Goal: Check status: Check status

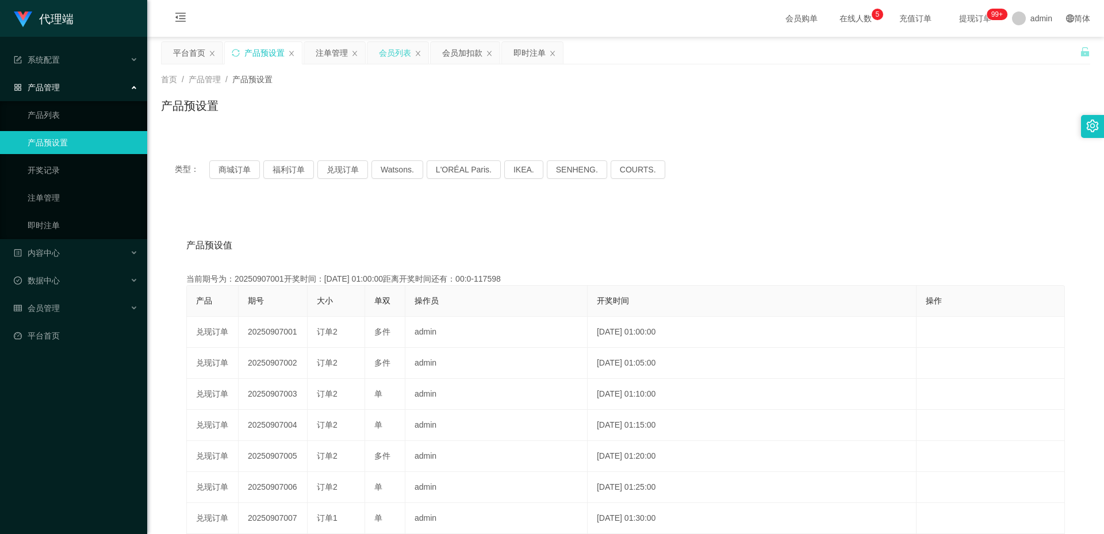
click at [398, 55] on div "会员列表" at bounding box center [395, 53] width 32 height 22
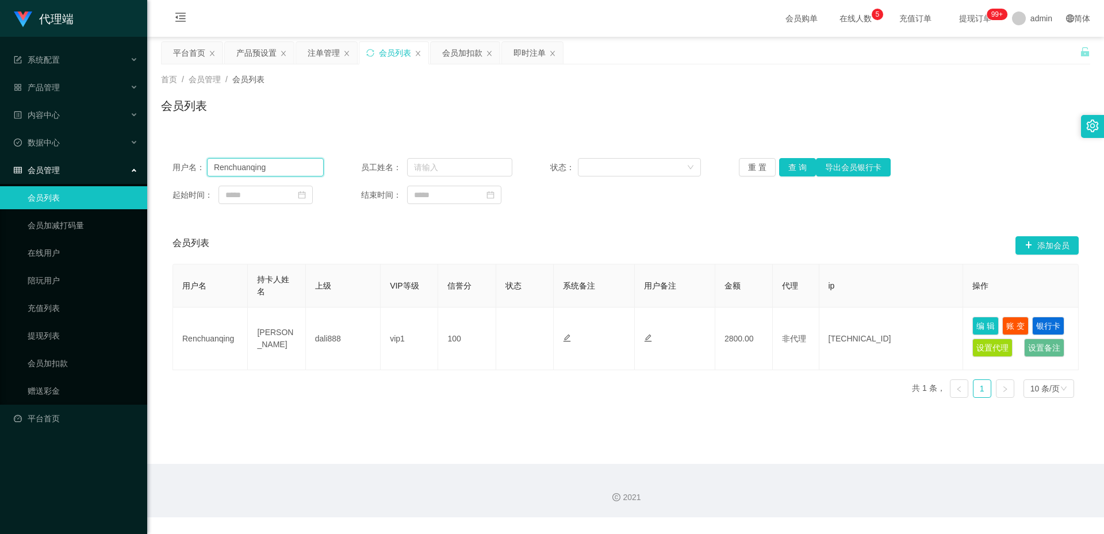
click at [295, 167] on input "Renchuanqing" at bounding box center [265, 167] width 117 height 18
paste input "pororo96"
type input "pororo96"
click at [800, 166] on button "查 询" at bounding box center [797, 167] width 37 height 18
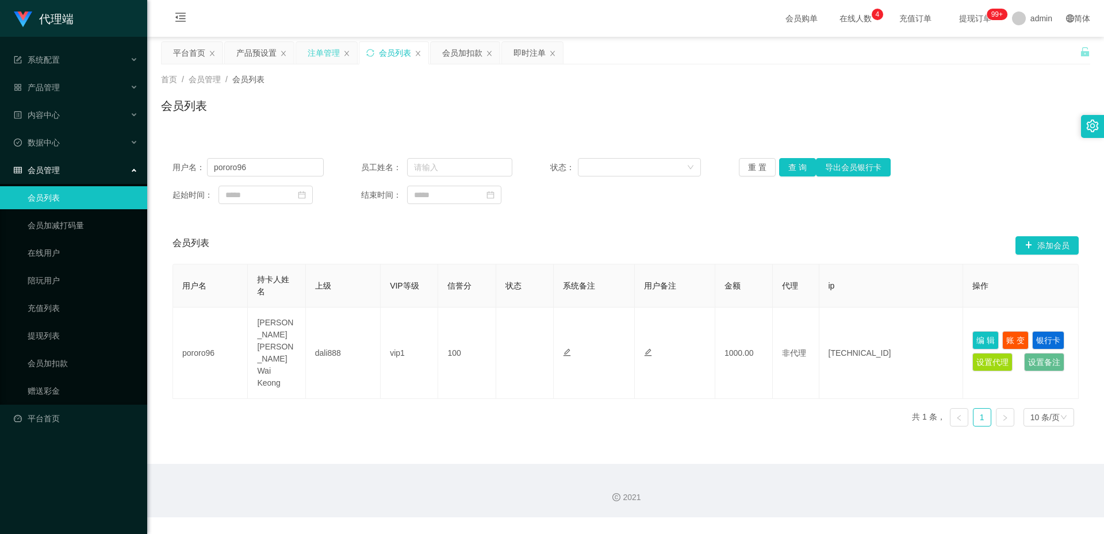
click at [311, 51] on div "注单管理" at bounding box center [324, 53] width 32 height 22
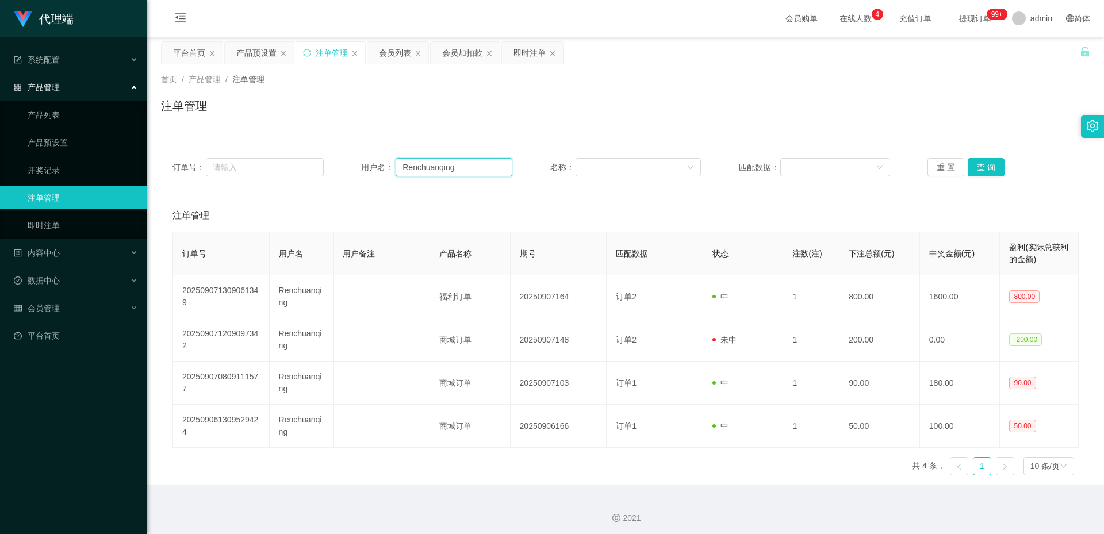
click at [458, 167] on input "Renchuanqing" at bounding box center [454, 167] width 117 height 18
paste input "pororo96"
type input "pororo96"
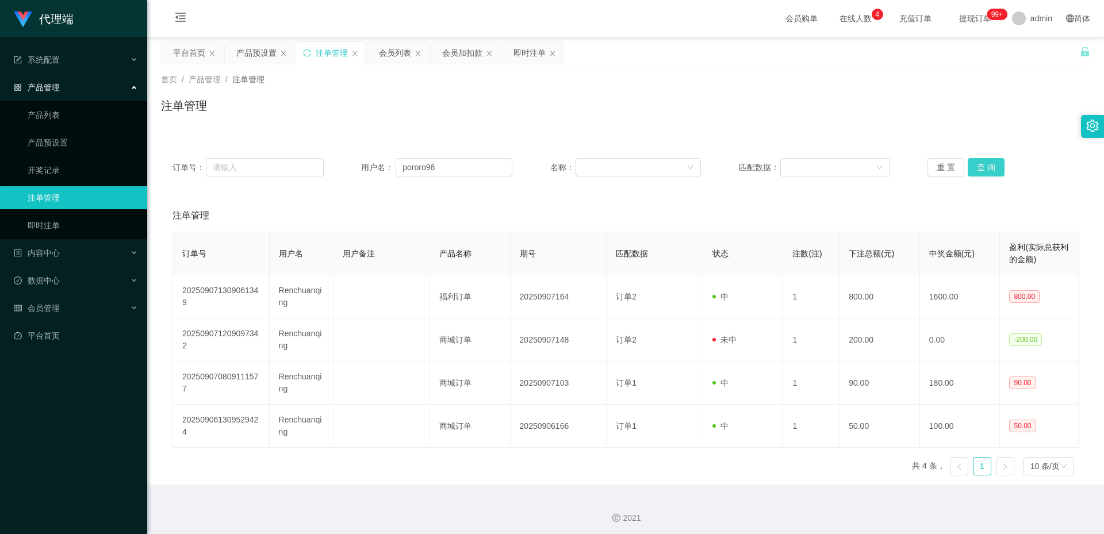
click at [971, 169] on button "查 询" at bounding box center [986, 167] width 37 height 18
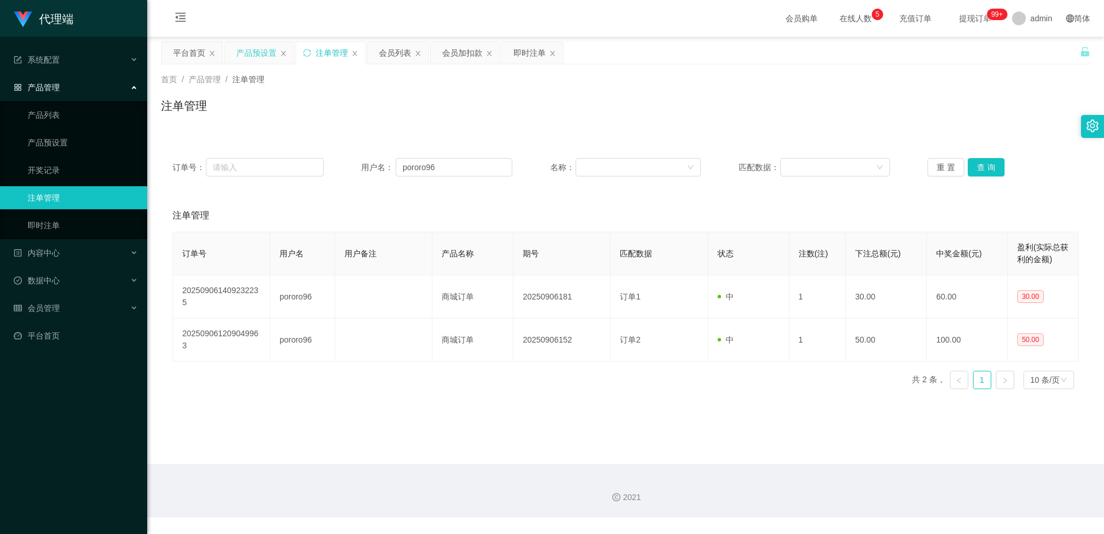
click at [260, 45] on div "产品预设置" at bounding box center [256, 53] width 40 height 22
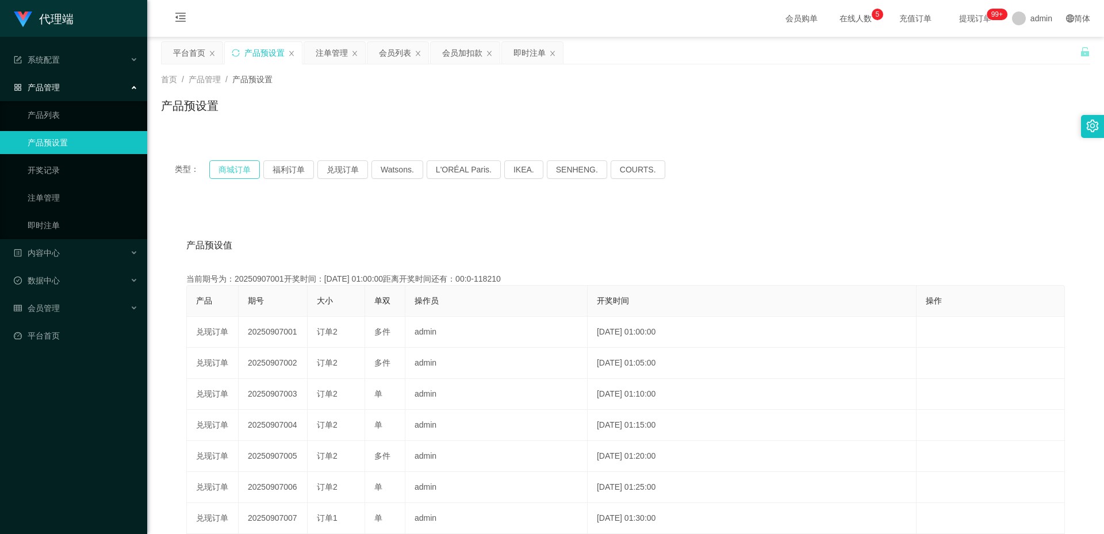
click at [231, 170] on button "商城订单" at bounding box center [234, 169] width 51 height 18
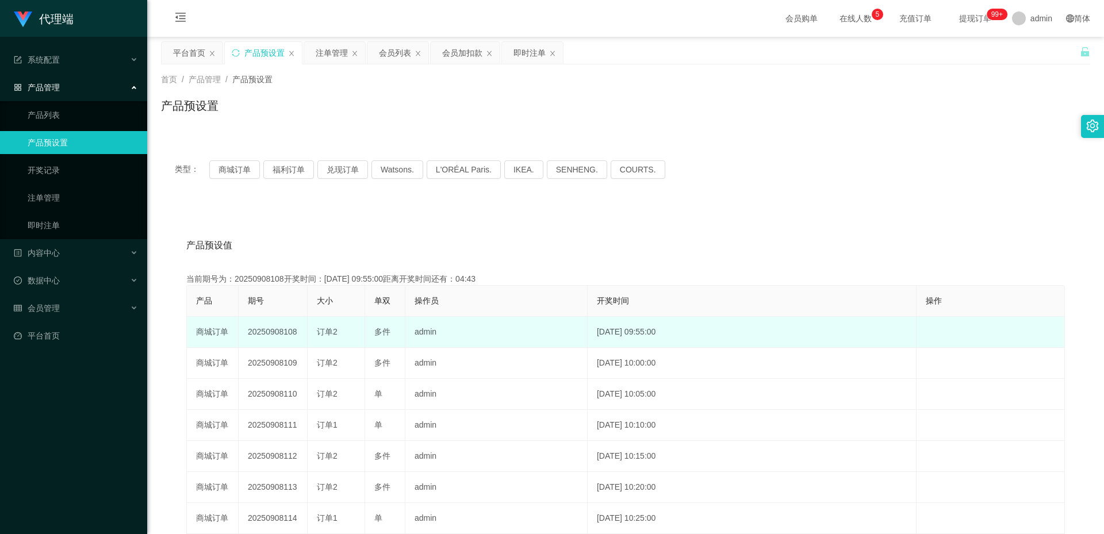
click at [263, 330] on td "20250908108" at bounding box center [273, 332] width 69 height 31
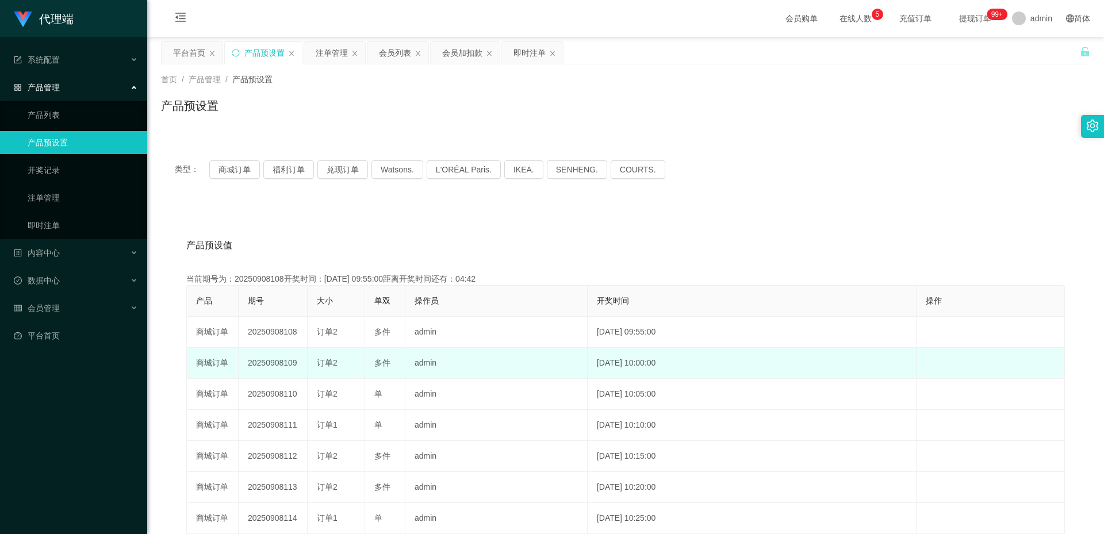
copy td "20250908108"
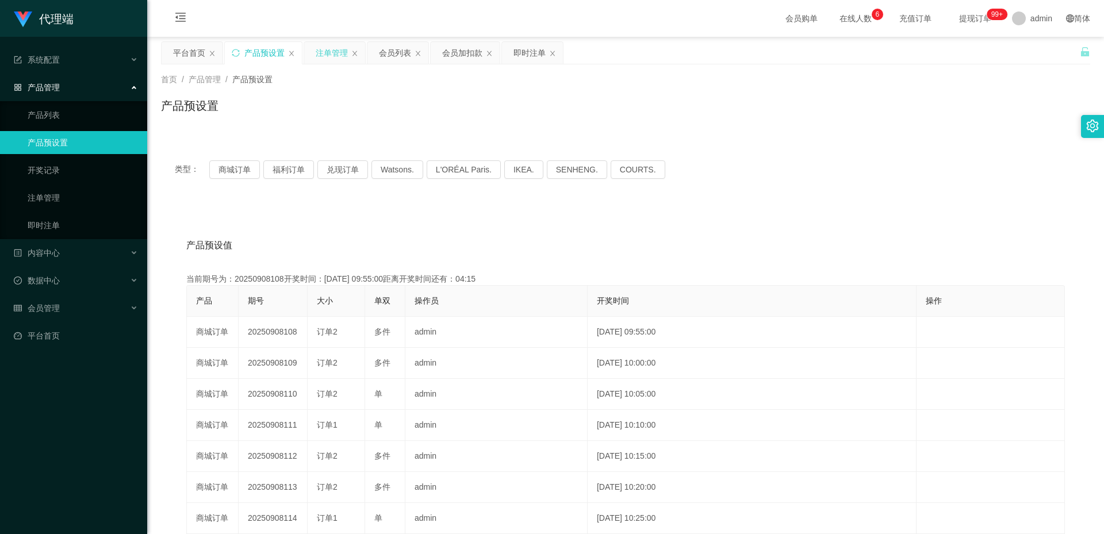
click at [332, 51] on div "注单管理" at bounding box center [332, 53] width 32 height 22
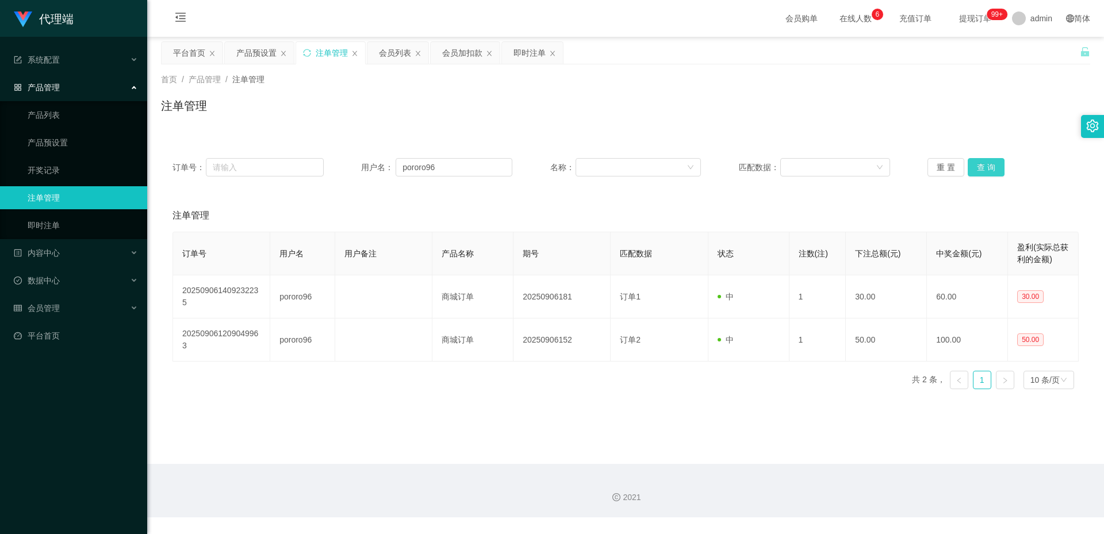
drag, startPoint x: 993, startPoint y: 158, endPoint x: 984, endPoint y: 163, distance: 9.3
click at [990, 158] on button "查 询" at bounding box center [986, 167] width 37 height 18
click at [994, 169] on button "查 询" at bounding box center [986, 167] width 37 height 18
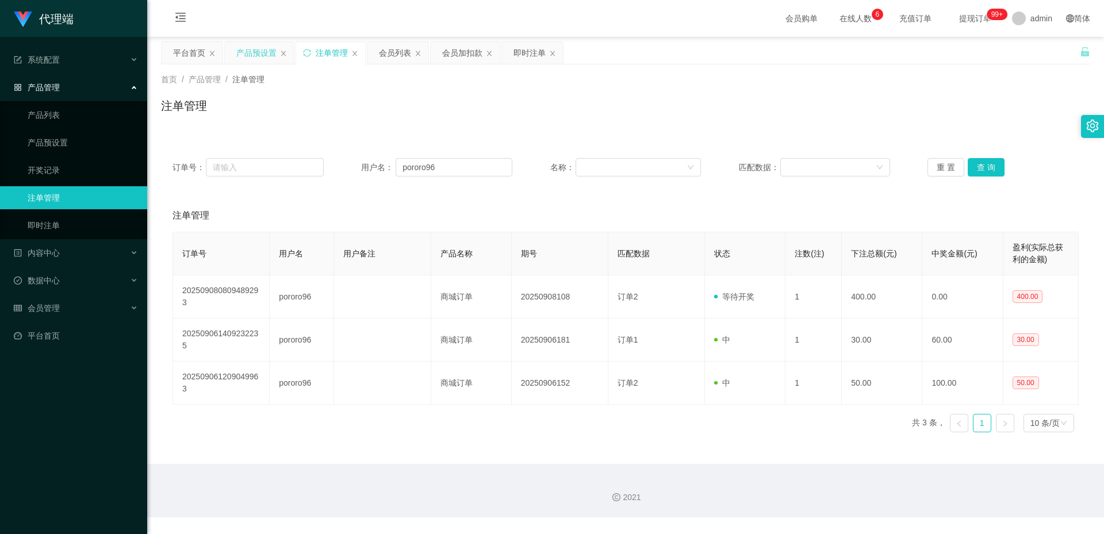
click at [258, 55] on div "产品预设置" at bounding box center [256, 53] width 40 height 22
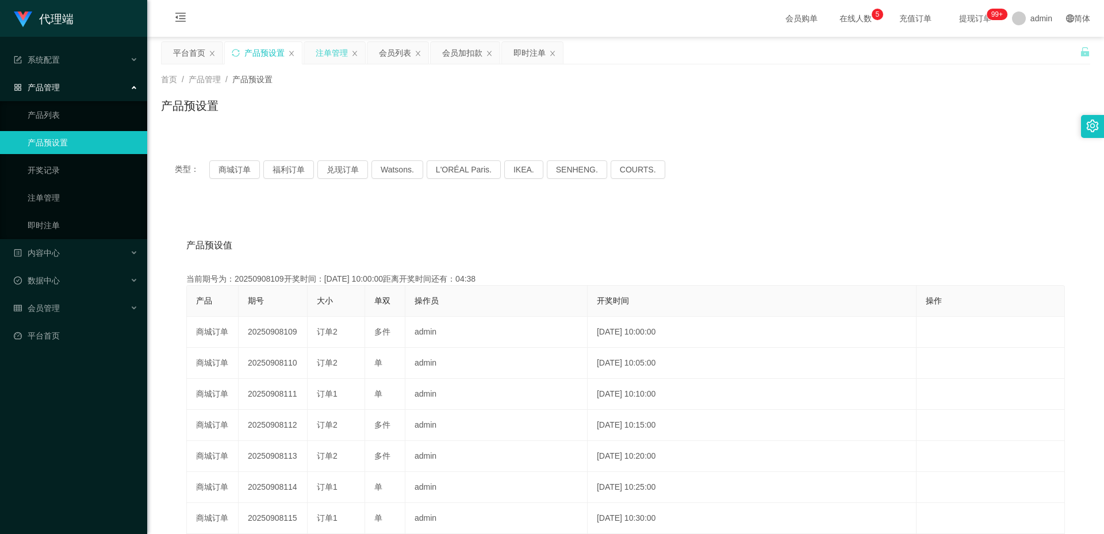
click at [326, 53] on div "注单管理" at bounding box center [332, 53] width 32 height 22
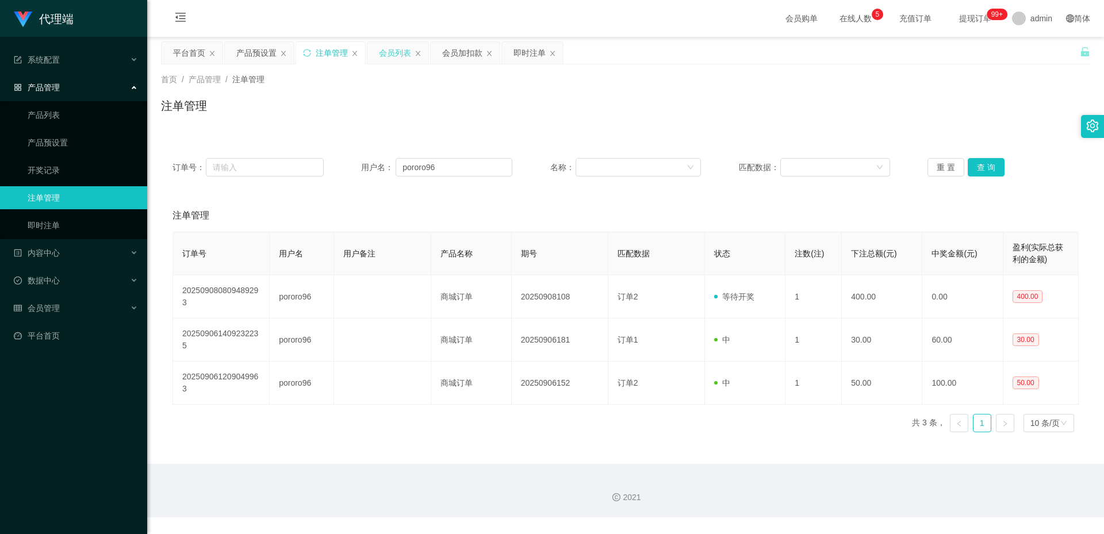
click at [403, 49] on div "会员列表" at bounding box center [395, 53] width 32 height 22
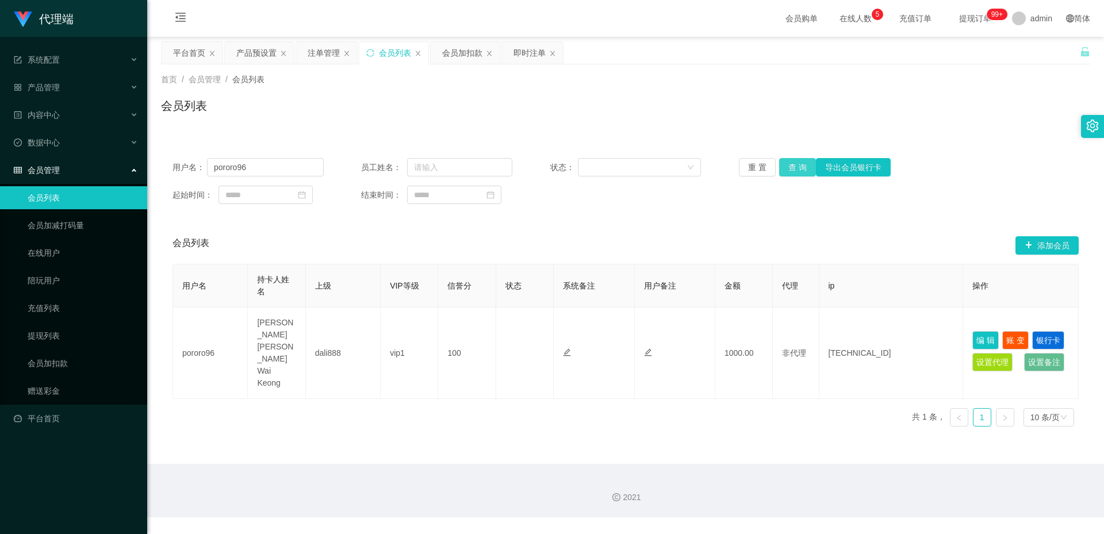
click at [801, 168] on button "查 询" at bounding box center [797, 167] width 37 height 18
